Goal: Information Seeking & Learning: Learn about a topic

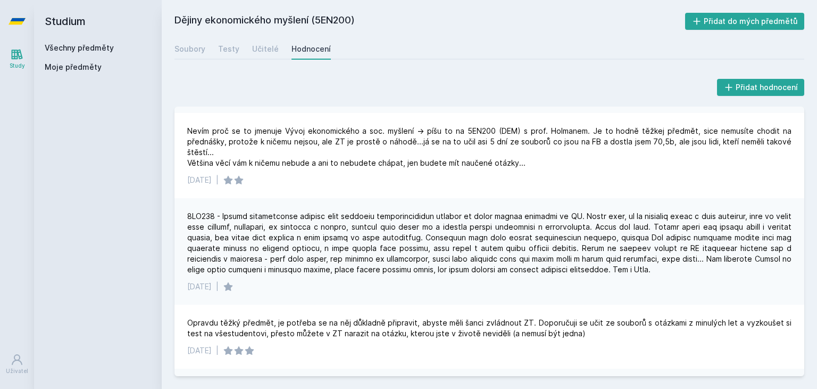
scroll to position [1070, 0]
drag, startPoint x: 216, startPoint y: 48, endPoint x: 222, endPoint y: 47, distance: 5.9
click at [222, 47] on div "Soubory Testy Učitelé Hodnocení" at bounding box center [490, 48] width 630 height 21
click at [222, 47] on div "Testy" at bounding box center [228, 49] width 21 height 11
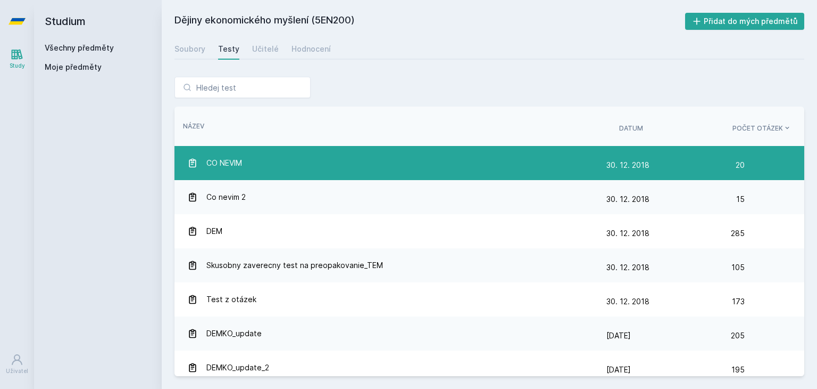
click at [258, 161] on div "CO NEVIM" at bounding box center [396, 162] width 419 height 21
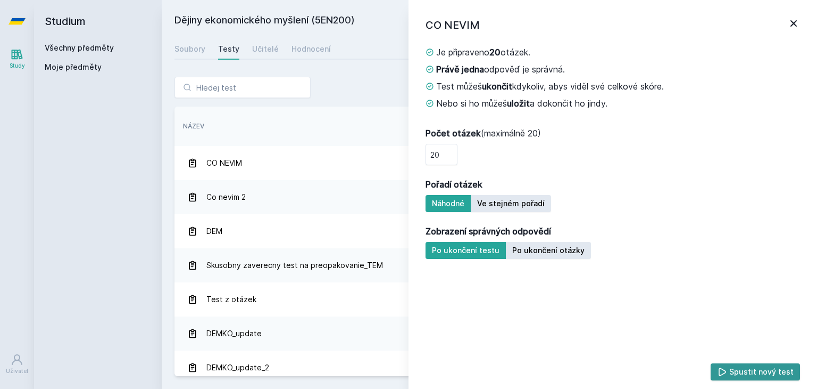
click at [726, 369] on icon at bounding box center [722, 372] width 7 height 8
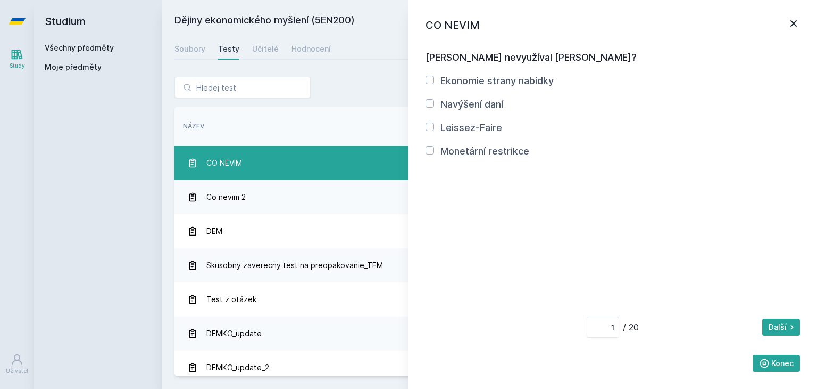
click at [345, 158] on div "CO NEVIM" at bounding box center [396, 162] width 419 height 21
